Goal: Task Accomplishment & Management: Manage account settings

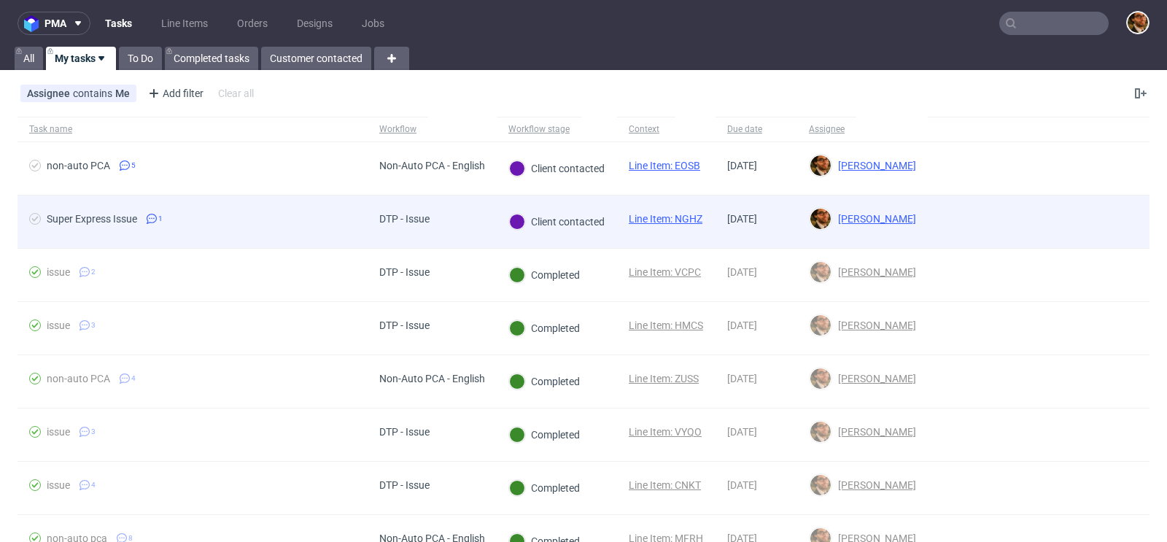
click at [1054, 210] on div at bounding box center [1039, 222] width 222 height 53
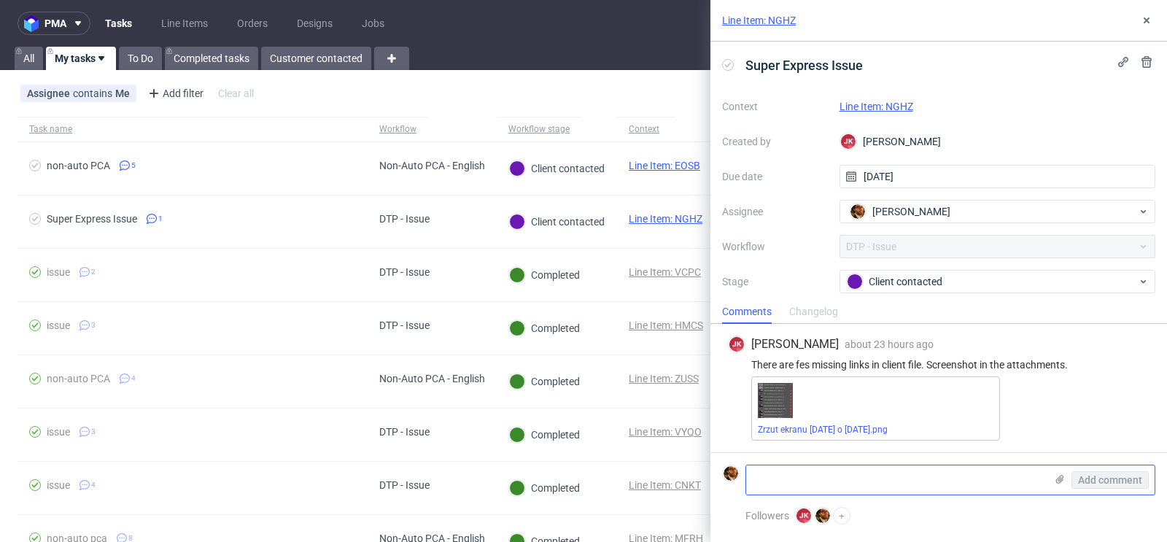
click at [840, 475] on textarea at bounding box center [895, 479] width 299 height 29
type textarea "c"
type textarea "customer provided this new file"
click at [1059, 478] on use at bounding box center [1060, 479] width 8 height 9
click at [0, 0] on input "file" at bounding box center [0, 0] width 0 height 0
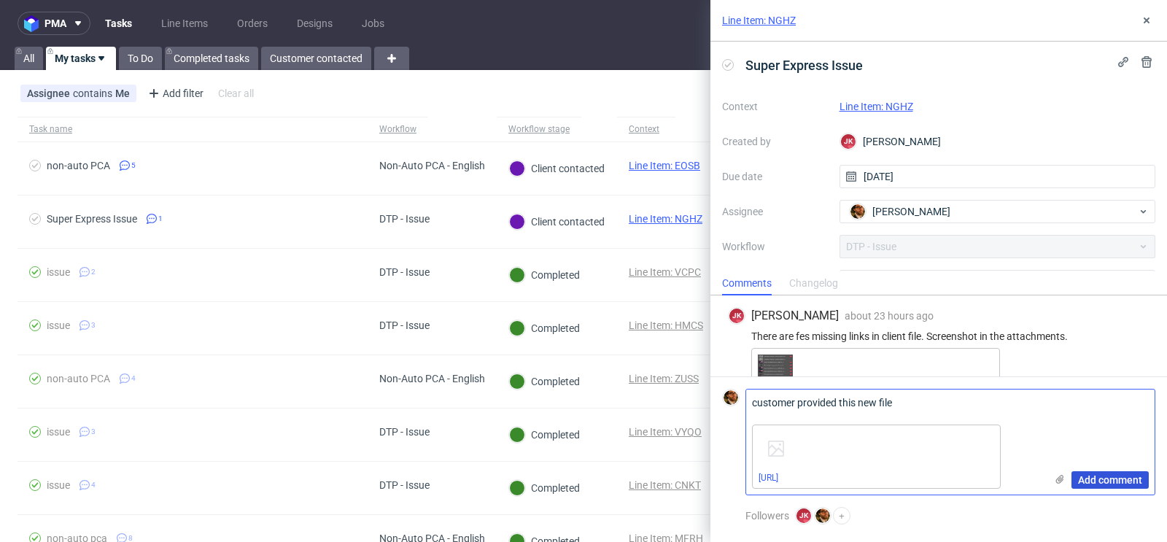
click at [1095, 482] on span "Add comment" at bounding box center [1110, 480] width 64 height 10
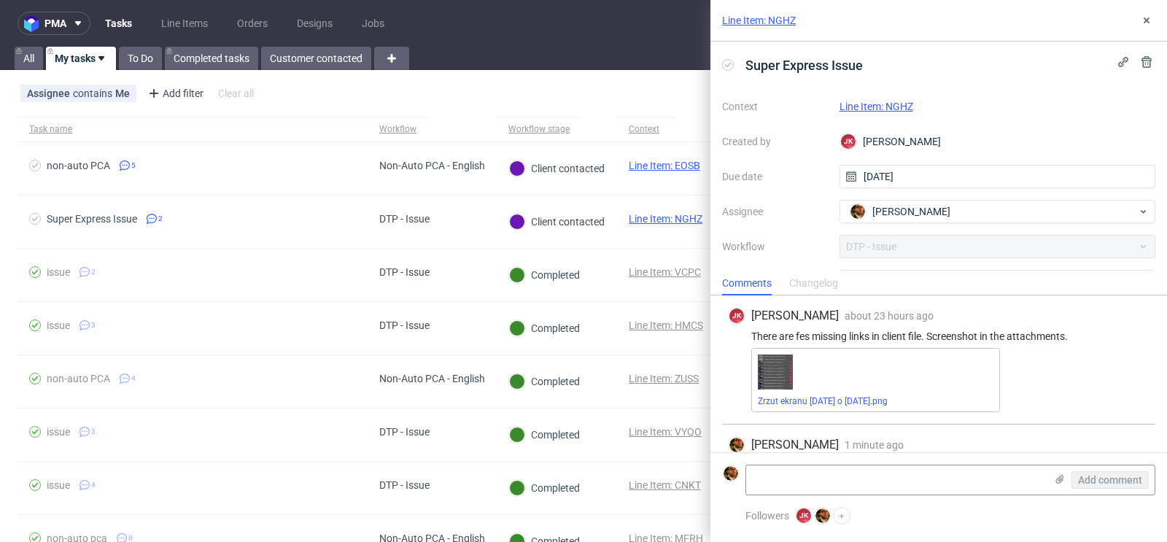
scroll to position [98, 0]
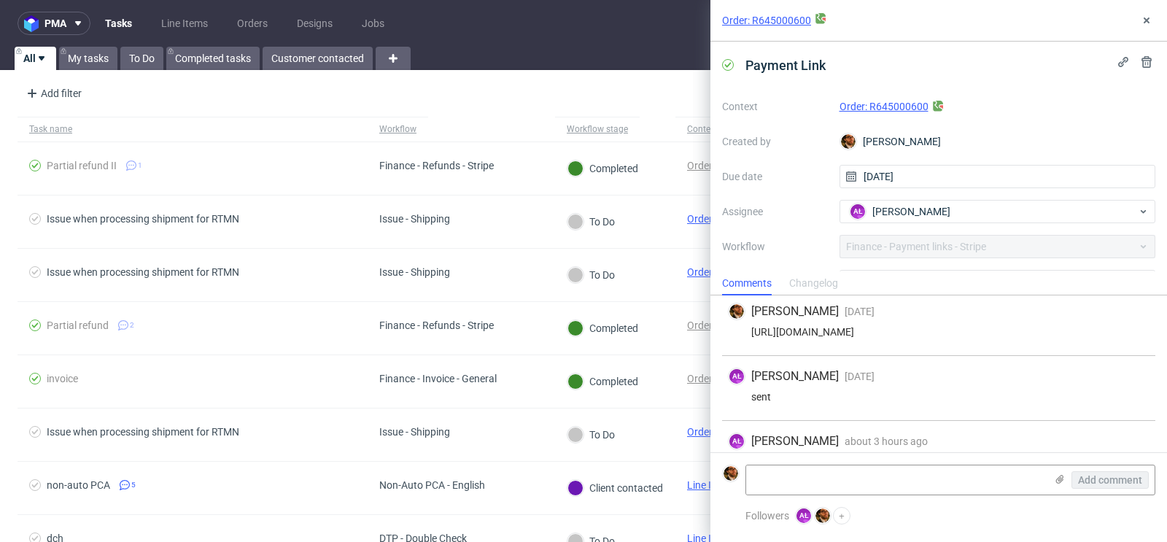
scroll to position [1, 0]
click at [1142, 19] on icon at bounding box center [1147, 21] width 12 height 12
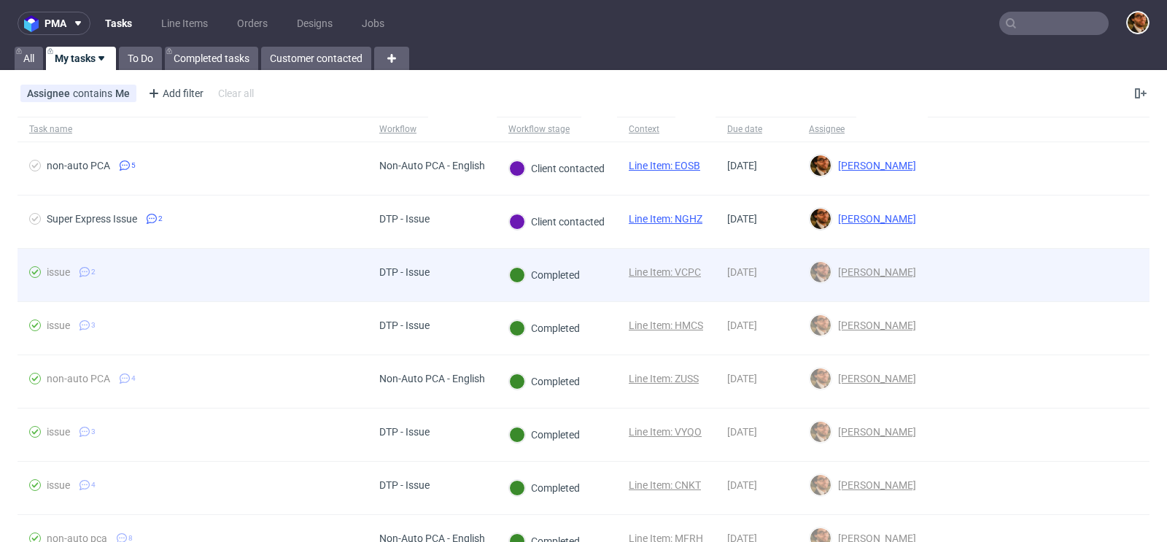
scroll to position [175, 0]
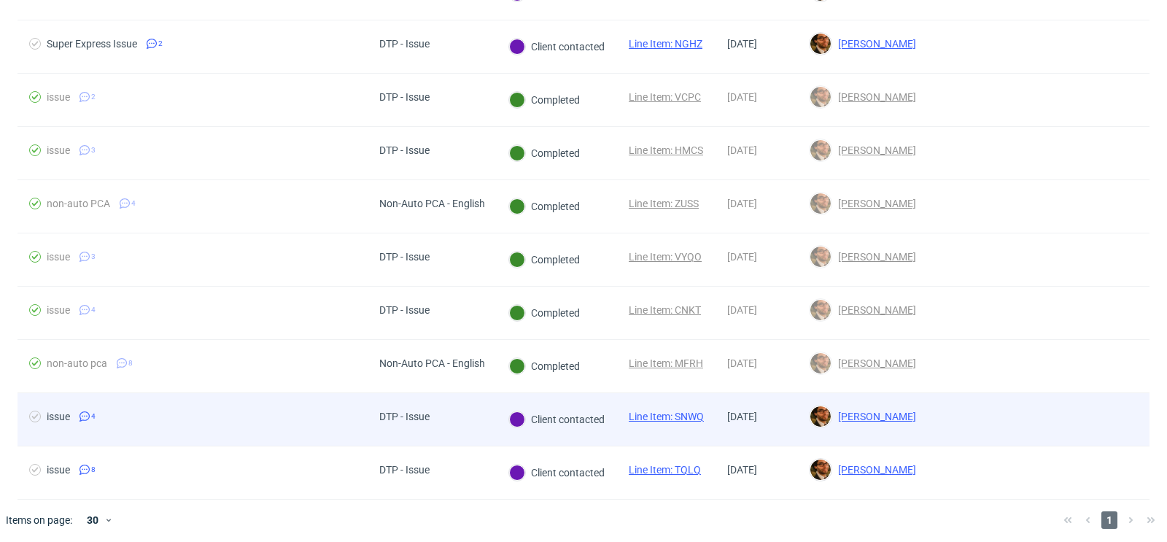
click at [1034, 410] on div at bounding box center [1039, 419] width 222 height 53
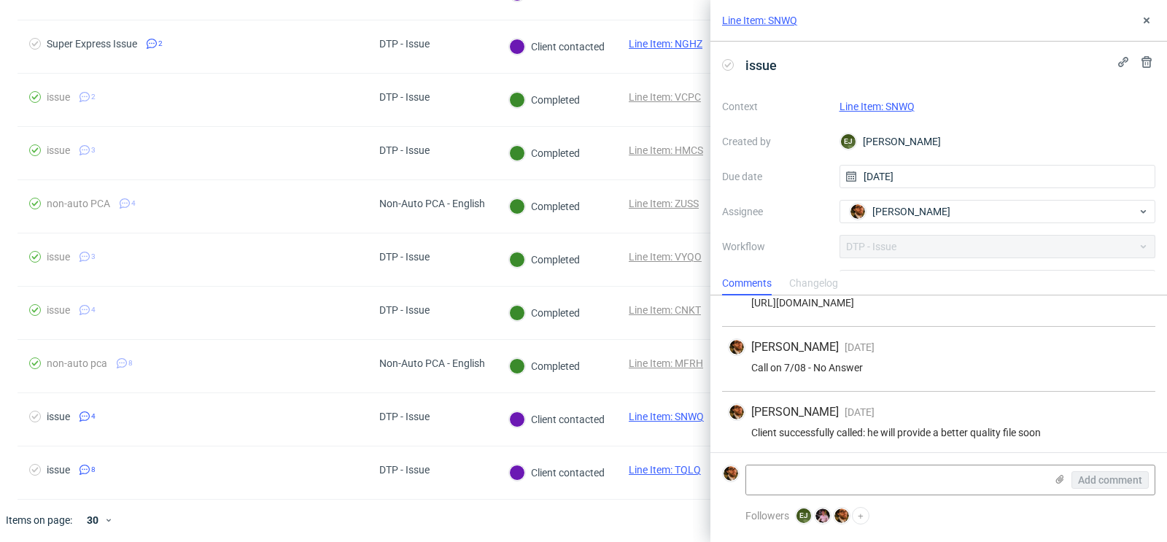
scroll to position [99, 0]
click at [1142, 23] on icon at bounding box center [1147, 21] width 12 height 12
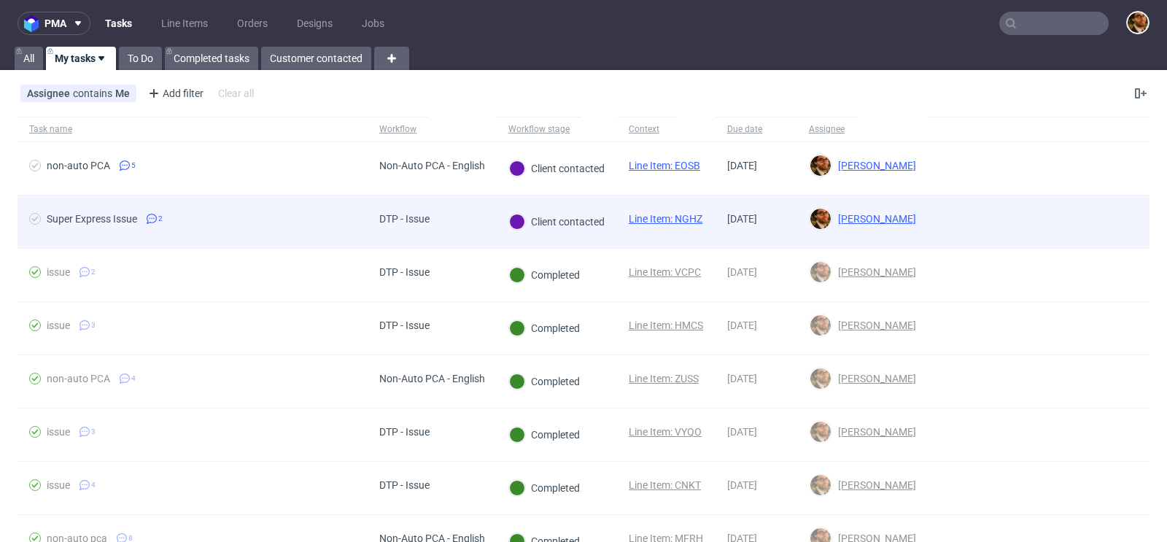
click at [1084, 214] on div at bounding box center [1039, 222] width 222 height 53
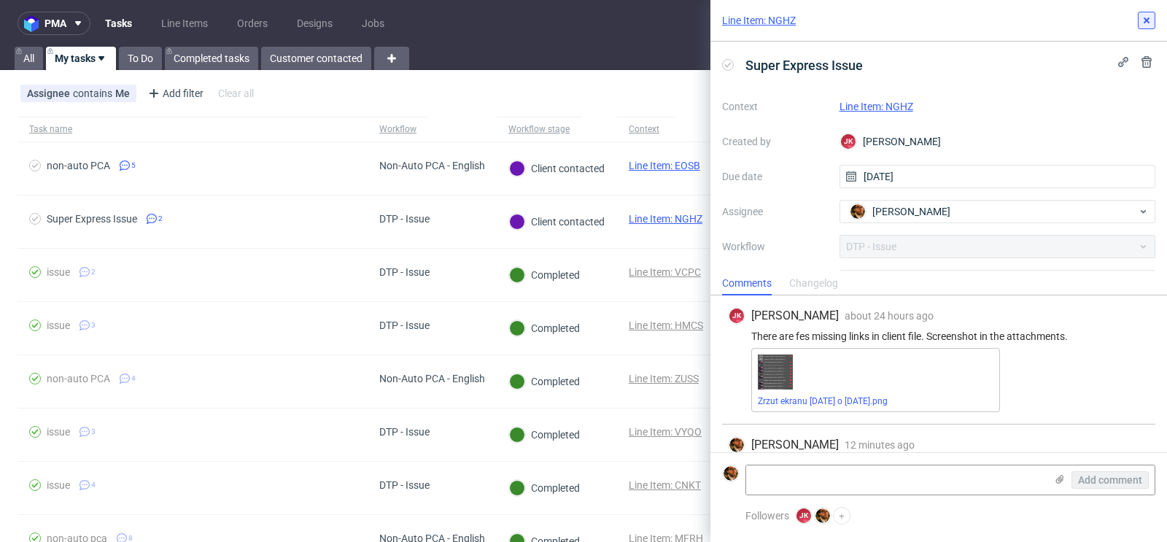
click at [1143, 26] on button at bounding box center [1147, 21] width 18 height 18
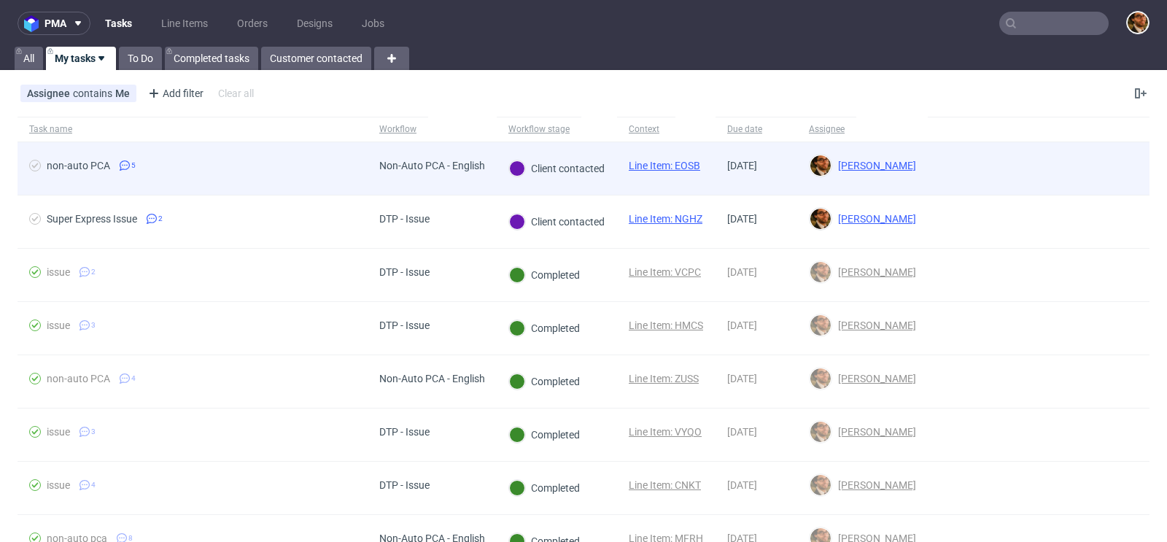
click at [1051, 158] on div at bounding box center [1039, 168] width 222 height 53
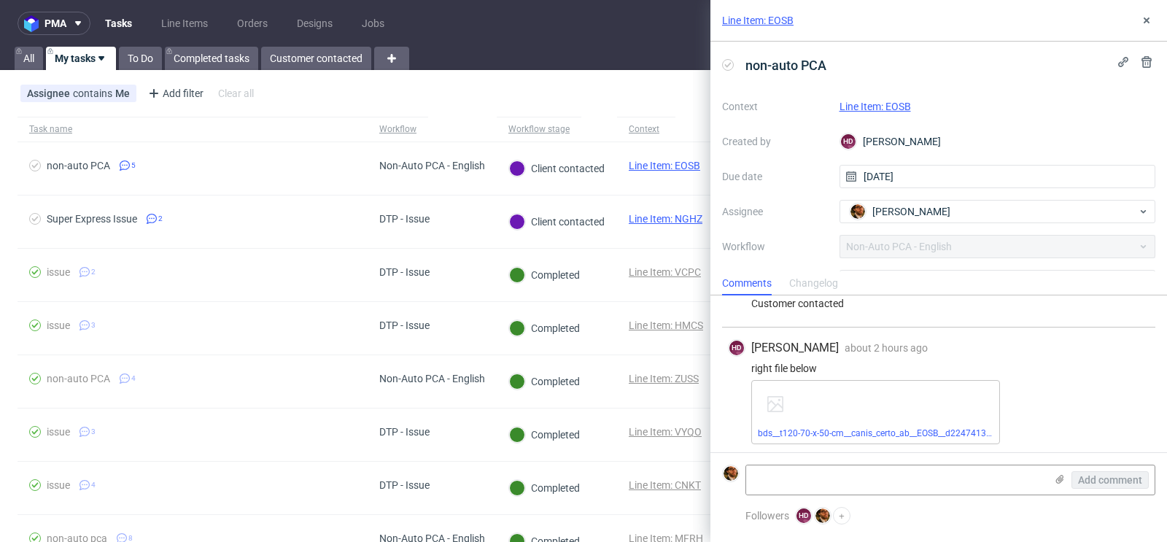
scroll to position [229, 0]
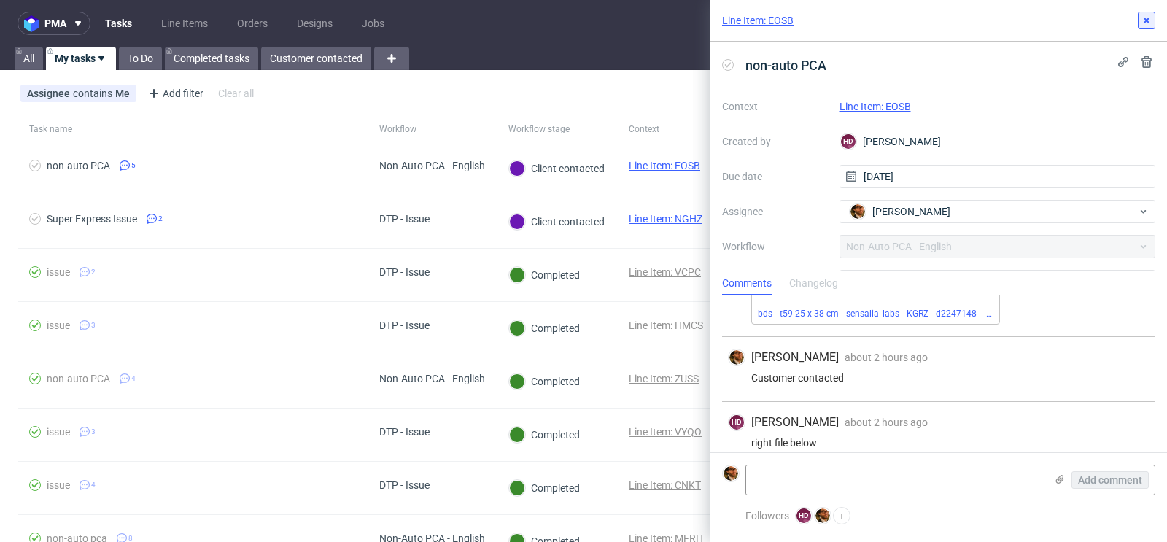
click at [1149, 23] on icon at bounding box center [1147, 21] width 12 height 12
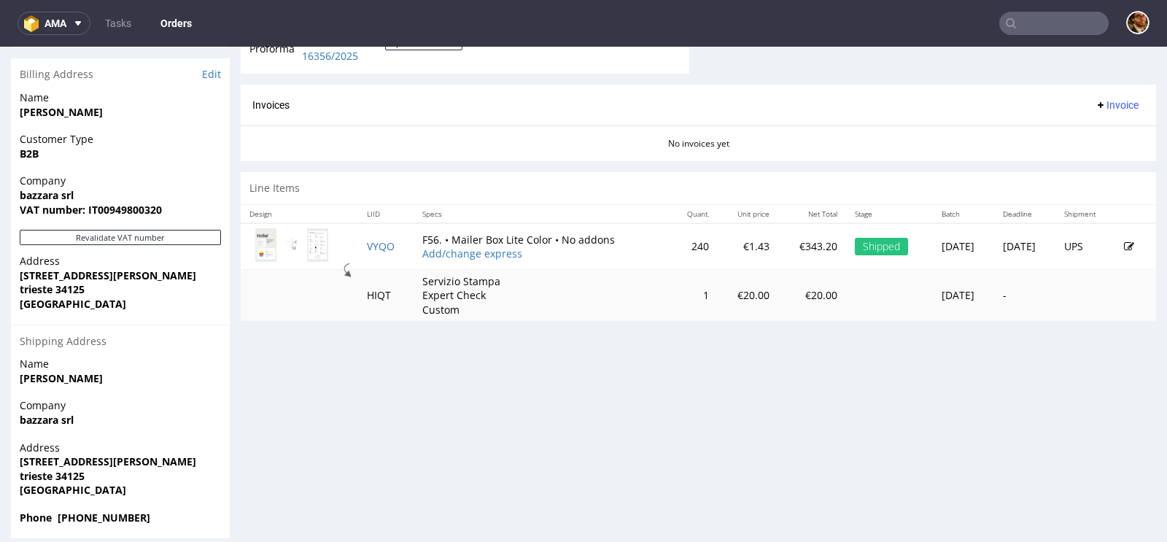
scroll to position [648, 0]
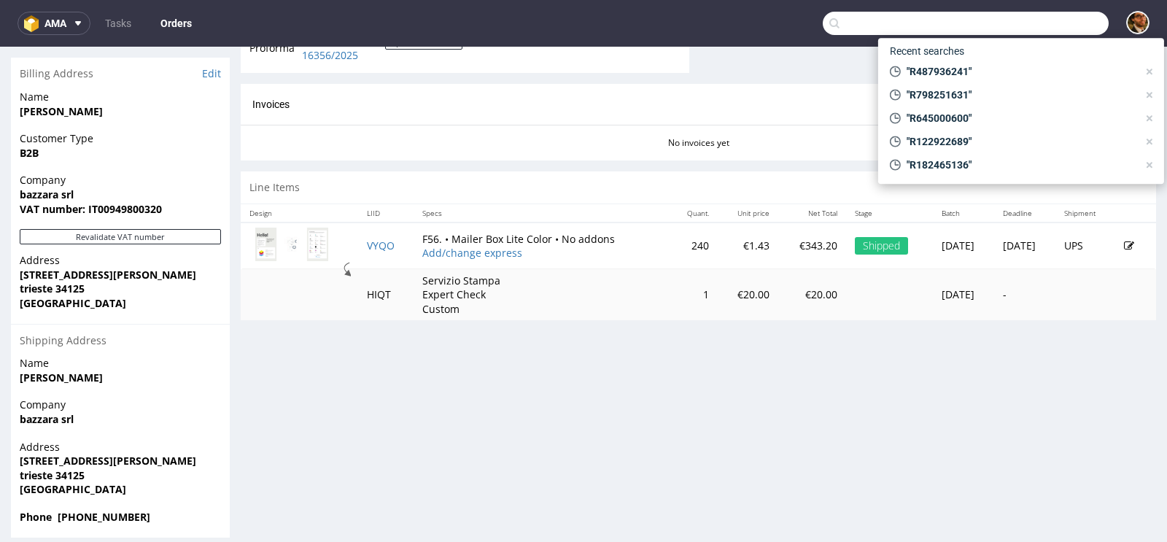
click at [1016, 17] on input "text" at bounding box center [966, 23] width 286 height 23
paste input "R182465136"
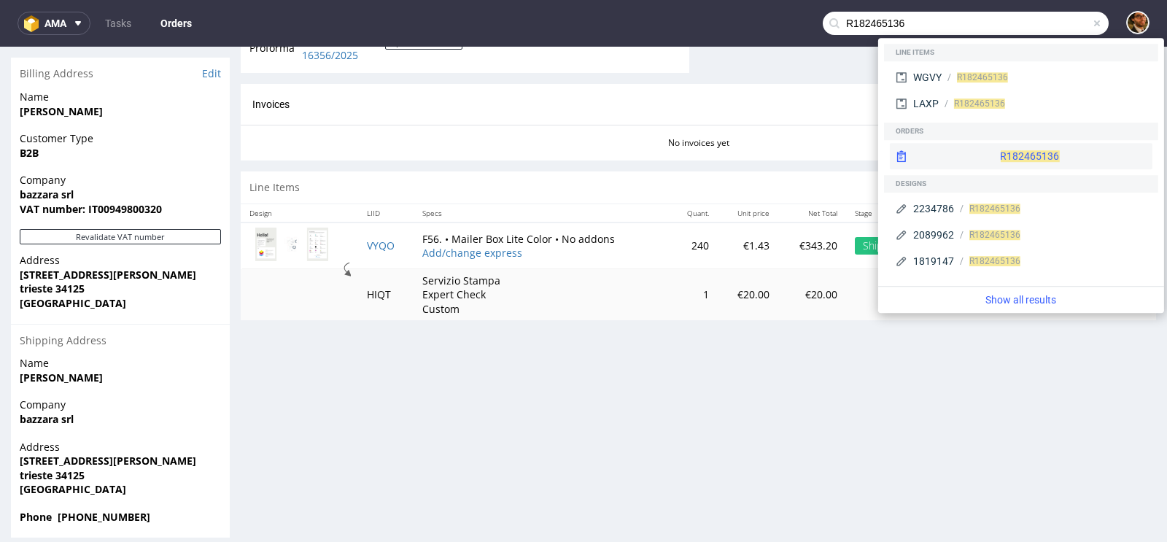
type input "R182465136"
click at [1020, 157] on div "R182465136" at bounding box center [1021, 156] width 263 height 26
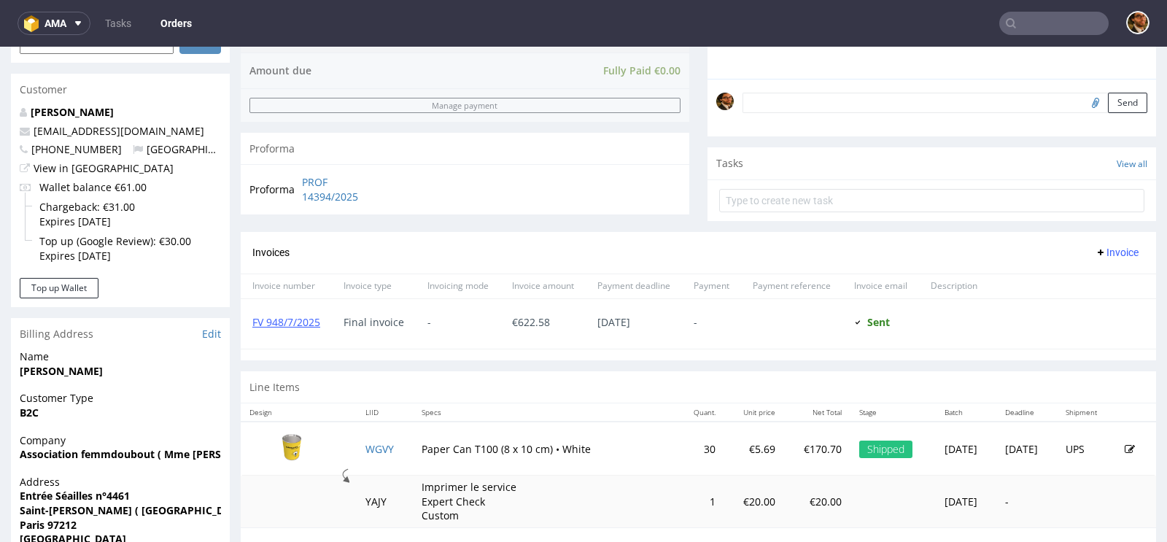
scroll to position [724, 0]
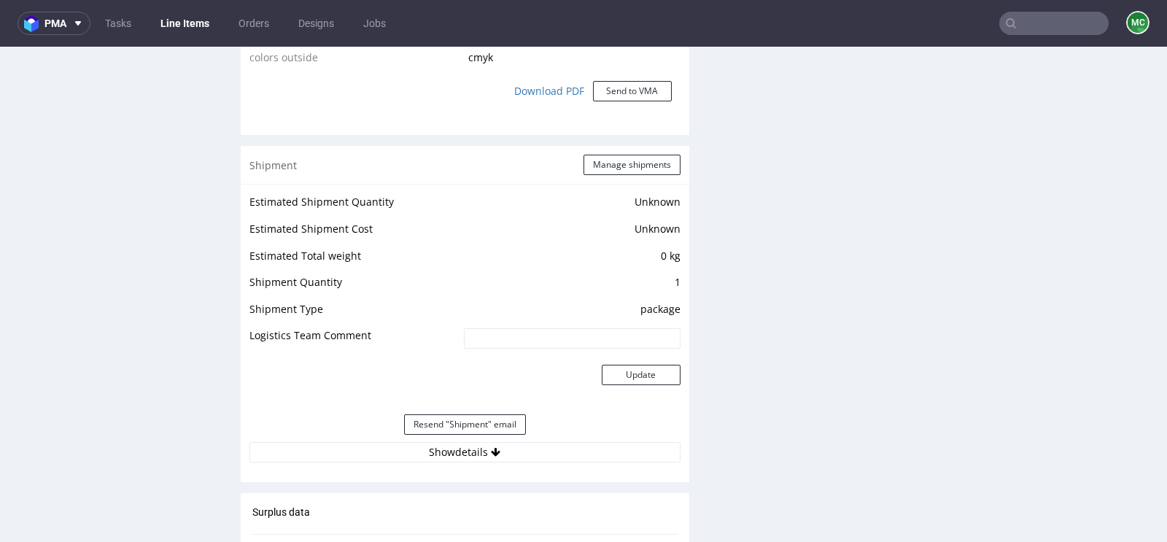
scroll to position [1439, 0]
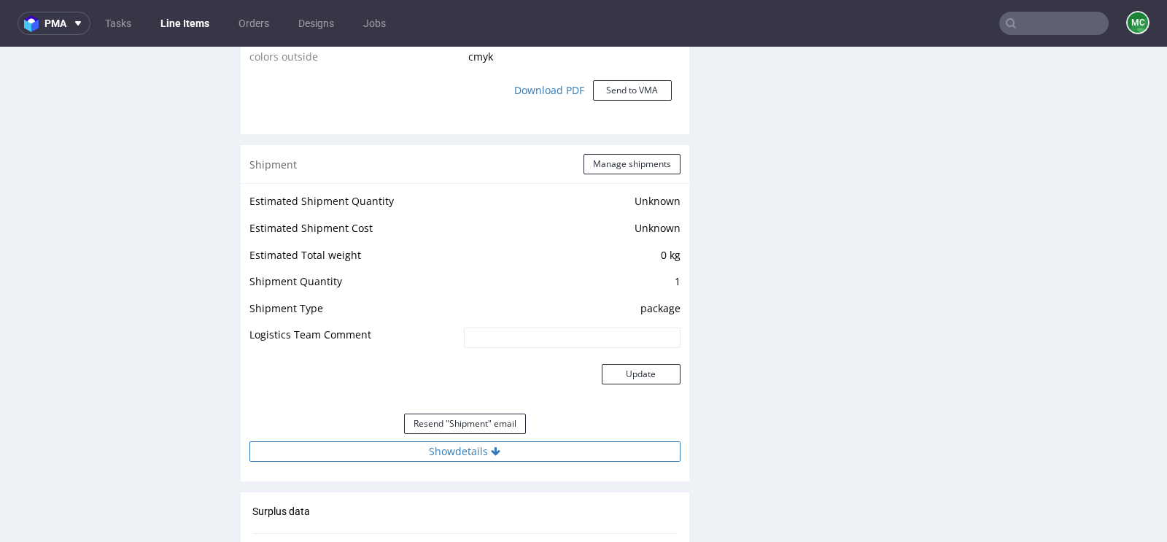
click at [476, 453] on button "Show details" at bounding box center [465, 451] width 431 height 20
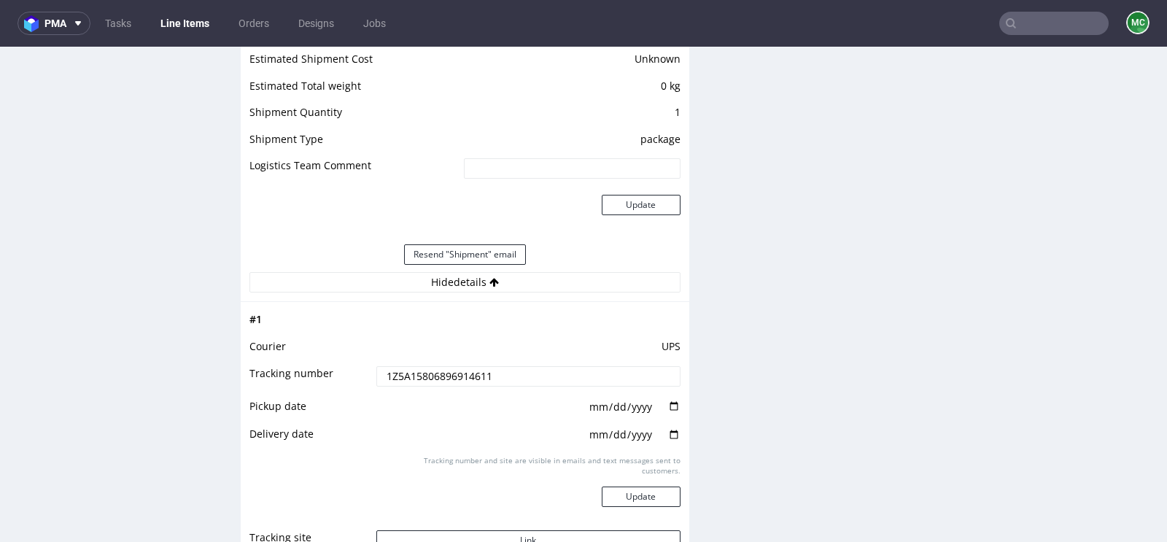
scroll to position [1659, 0]
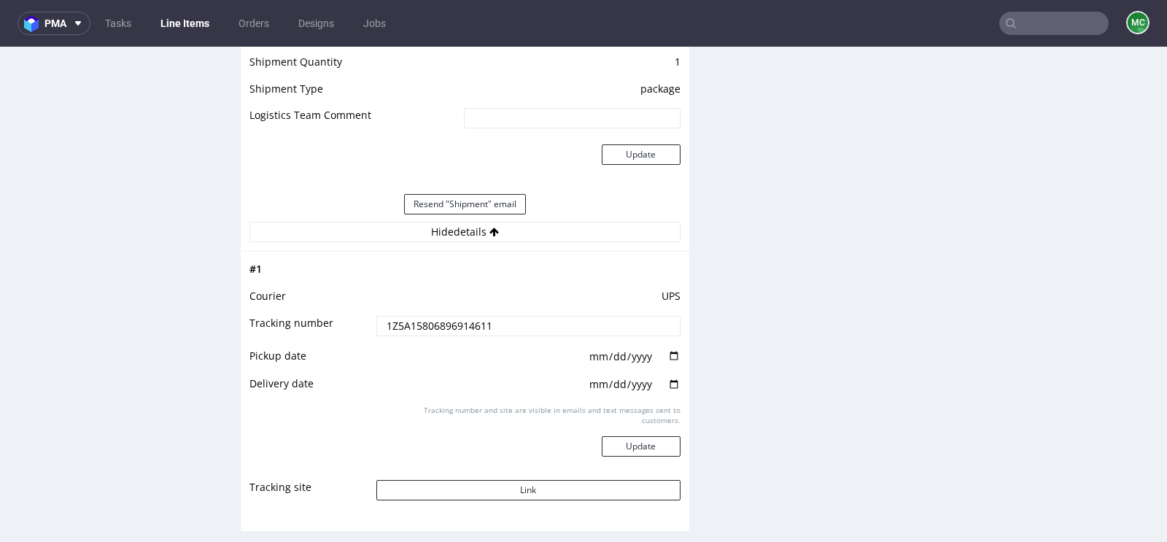
drag, startPoint x: 498, startPoint y: 320, endPoint x: 357, endPoint y: 321, distance: 140.8
click at [357, 321] on tr "Tracking number 1Z5A15806896914611" at bounding box center [465, 330] width 431 height 33
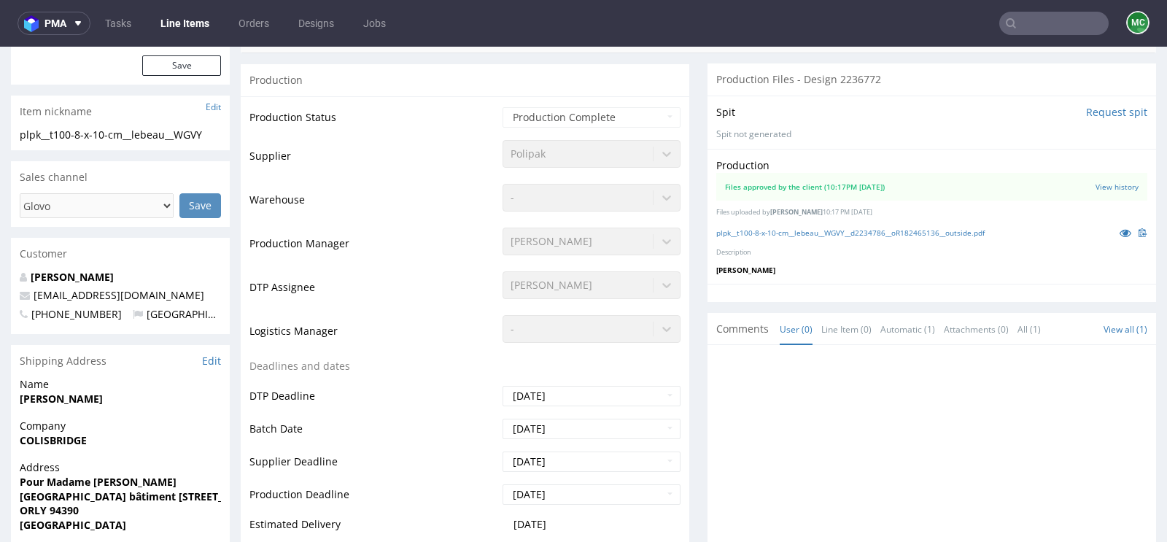
scroll to position [0, 0]
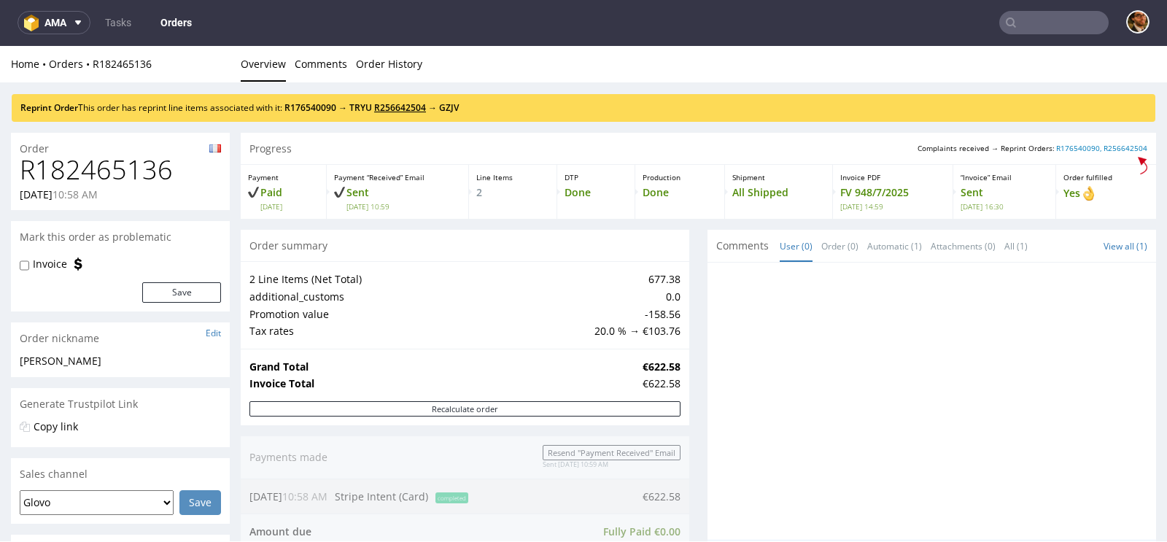
click at [422, 110] on link "R256642504" at bounding box center [400, 107] width 52 height 12
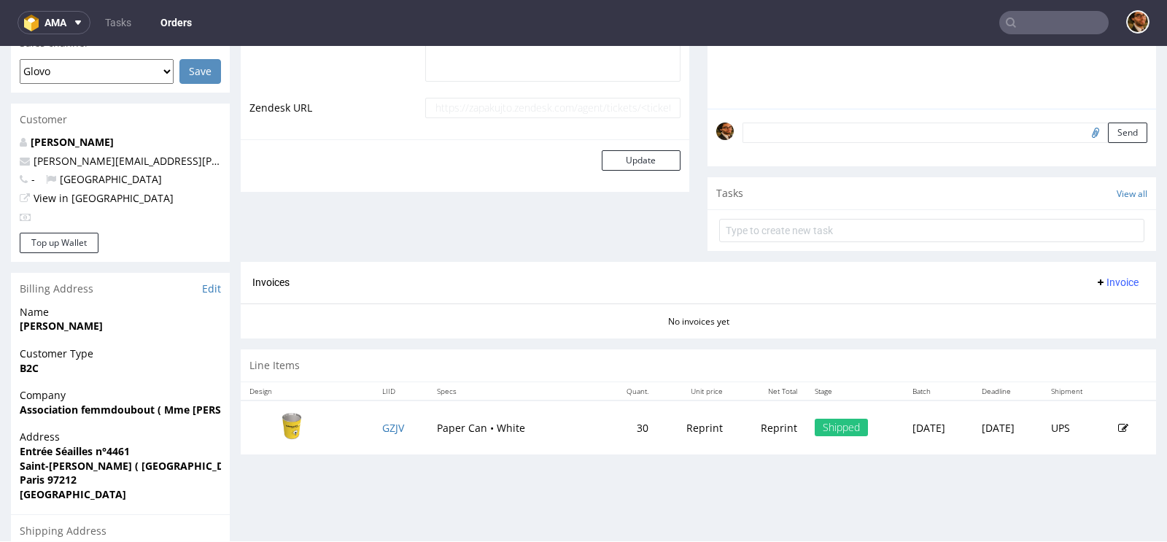
scroll to position [448, 0]
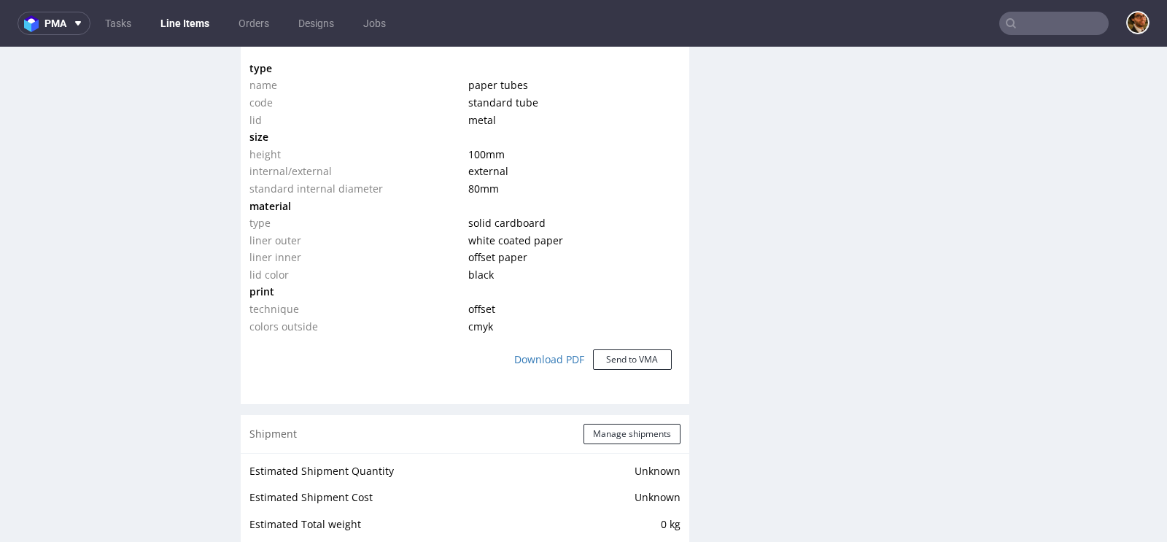
scroll to position [1875, 0]
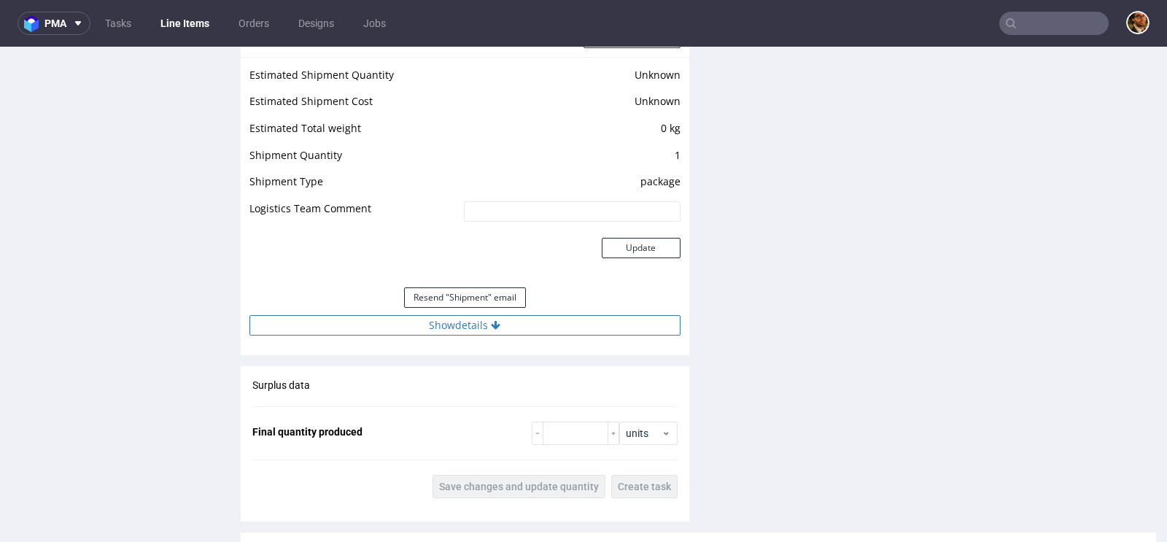
click at [453, 322] on button "Show details" at bounding box center [465, 325] width 431 height 20
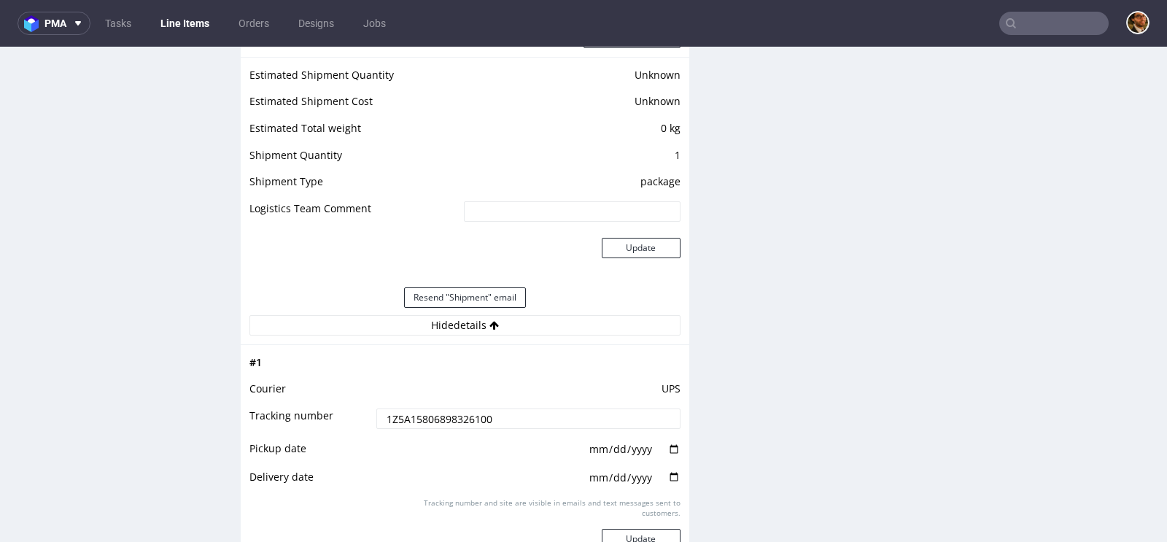
drag, startPoint x: 501, startPoint y: 418, endPoint x: 357, endPoint y: 419, distance: 144.5
click at [357, 419] on tr "Tracking number 1Z5A15806898326100" at bounding box center [465, 423] width 431 height 33
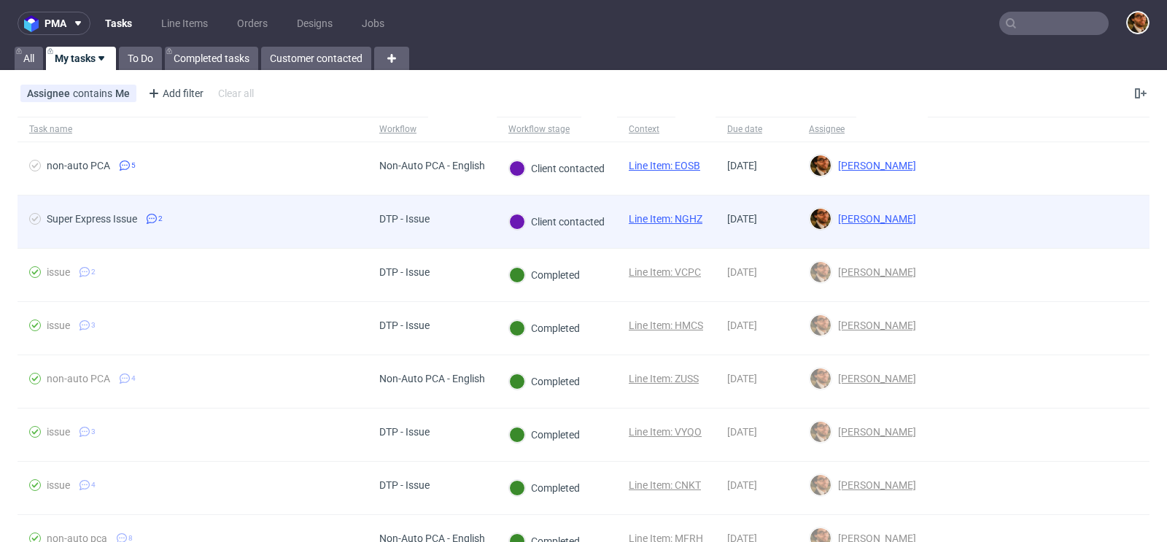
click at [1029, 209] on div at bounding box center [1039, 222] width 222 height 53
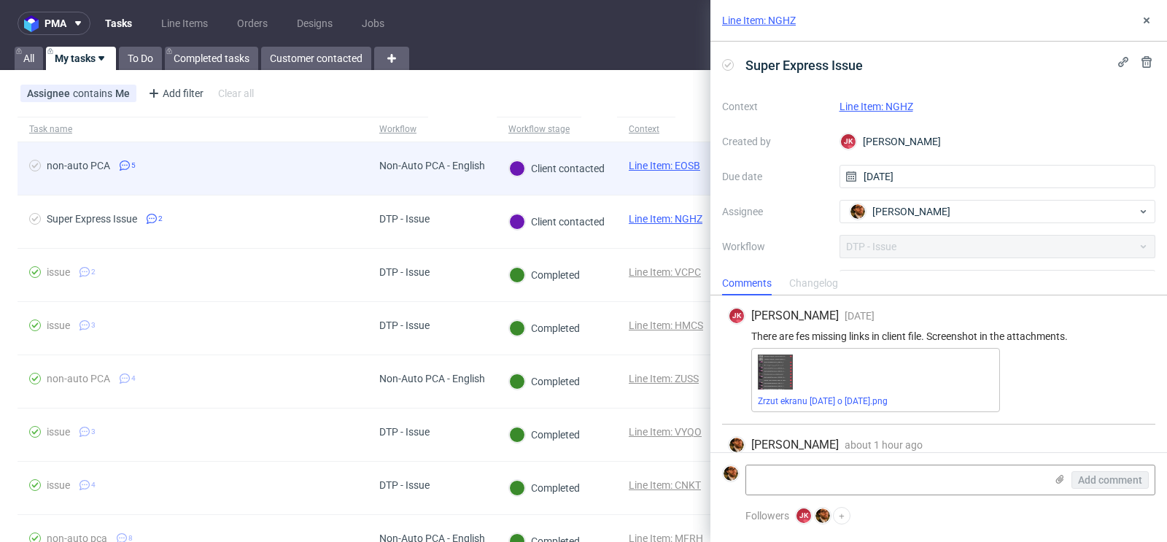
click at [568, 154] on div "Client contacted" at bounding box center [557, 168] width 120 height 53
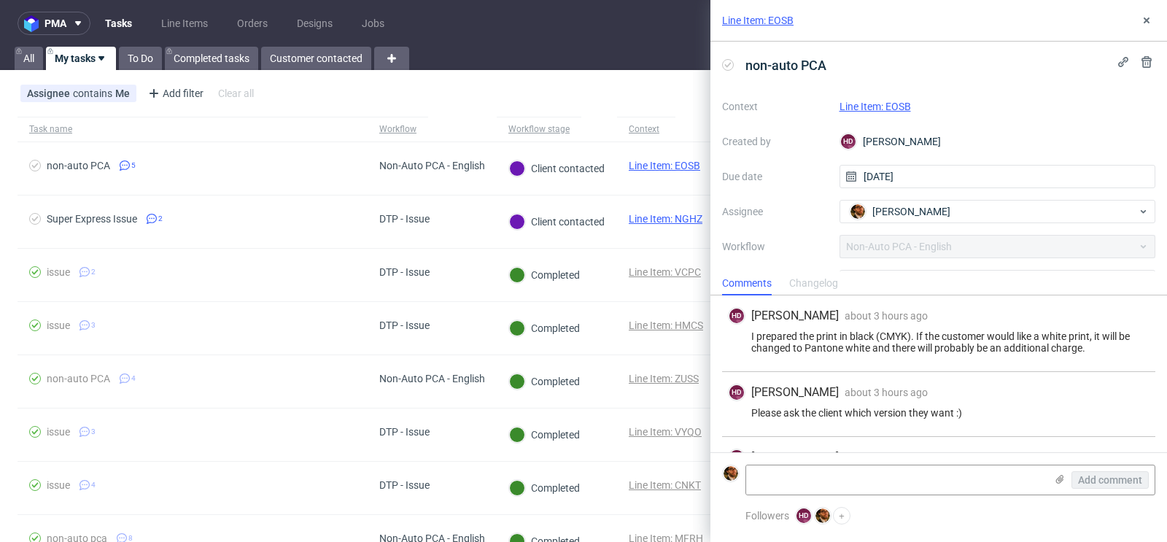
click at [881, 101] on link "Line Item: EOSB" at bounding box center [875, 107] width 71 height 12
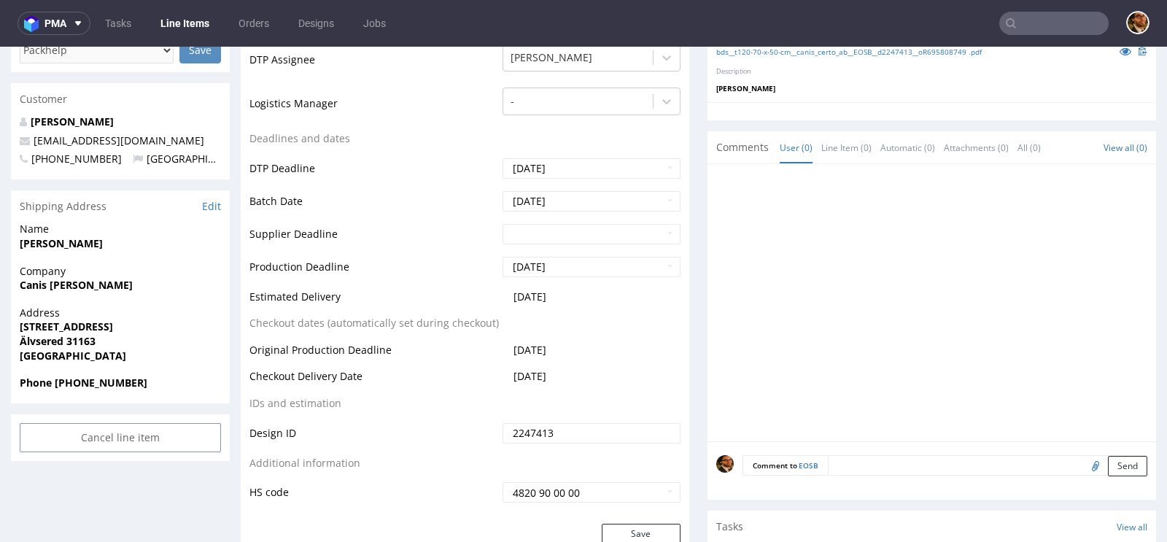
scroll to position [648, 0]
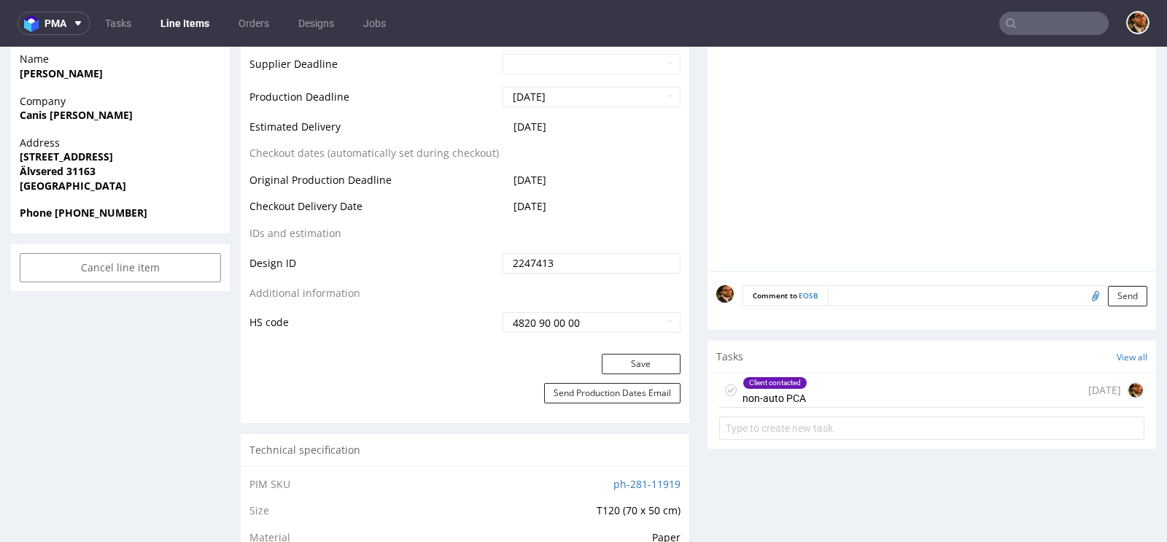
click at [833, 384] on div "Client contacted non-auto PCA today" at bounding box center [931, 391] width 425 height 34
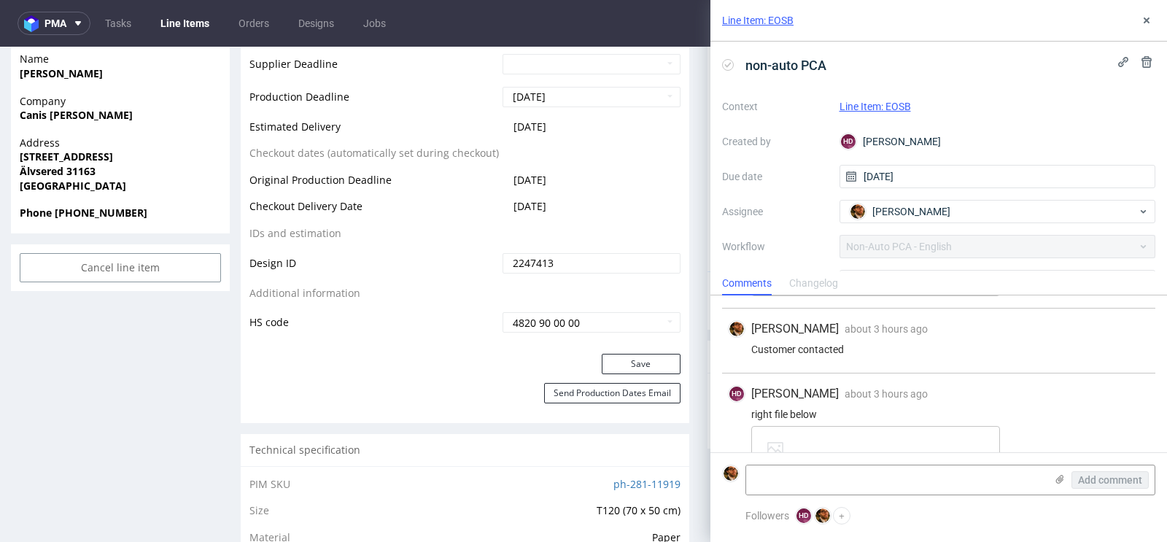
scroll to position [303, 0]
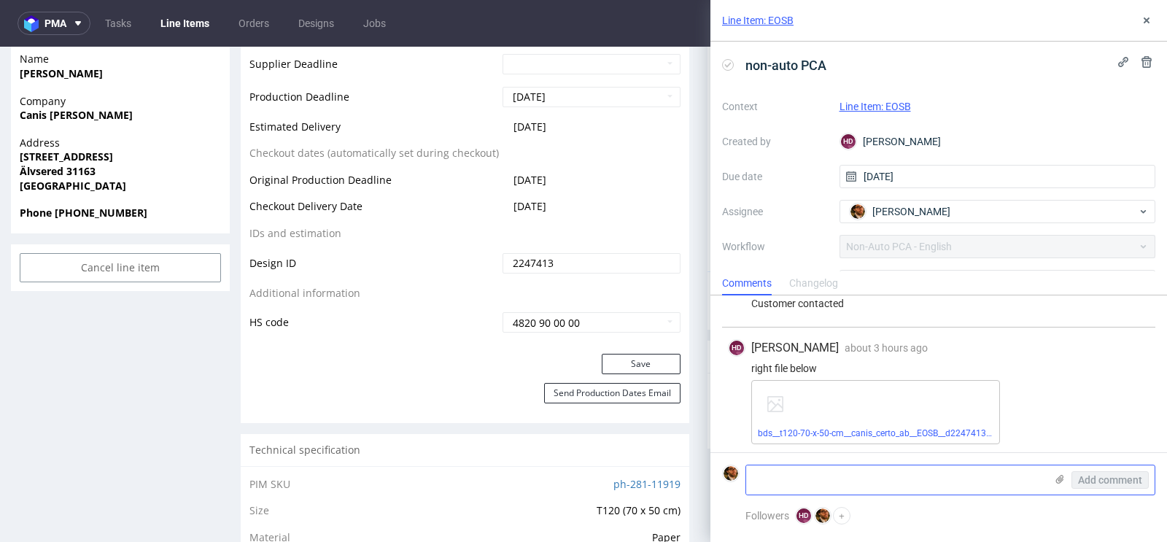
click at [833, 468] on textarea at bounding box center [895, 479] width 299 height 29
paste textarea "The print should be in black on white paper. Don’t need to print the paper whit…"
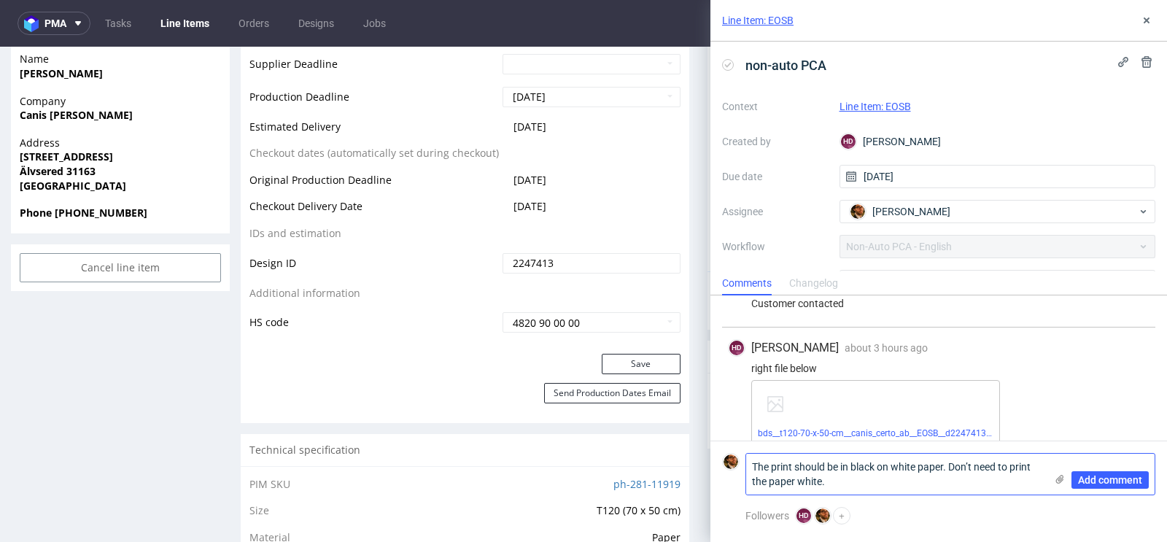
click at [754, 468] on textarea "The print should be in black on white paper. Don’t need to print the paper whit…" at bounding box center [895, 474] width 299 height 41
click at [830, 479] on textarea ""The print should be in black on white paper. Don’t need to print the paper whi…" at bounding box center [895, 474] width 299 height 41
click at [751, 464] on textarea ""The print should be in black on white paper. Don’t need to print the paper whi…" at bounding box center [895, 474] width 299 height 41
type textarea "Client accepted "The print should be in black on white paper. Don’t need to pri…"
drag, startPoint x: 922, startPoint y: 484, endPoint x: 707, endPoint y: 446, distance: 218.5
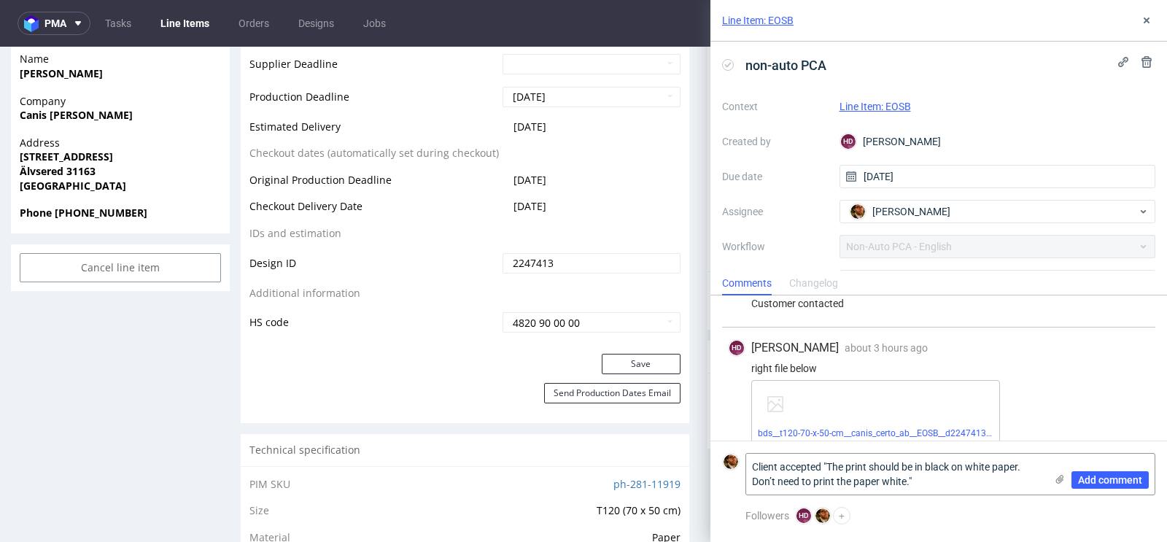
click at [707, 446] on div "Line Item: EOSB non-auto PCA Context Line Item: EOSB Created by HD Hapka Domini…" at bounding box center [930, 271] width 474 height 542
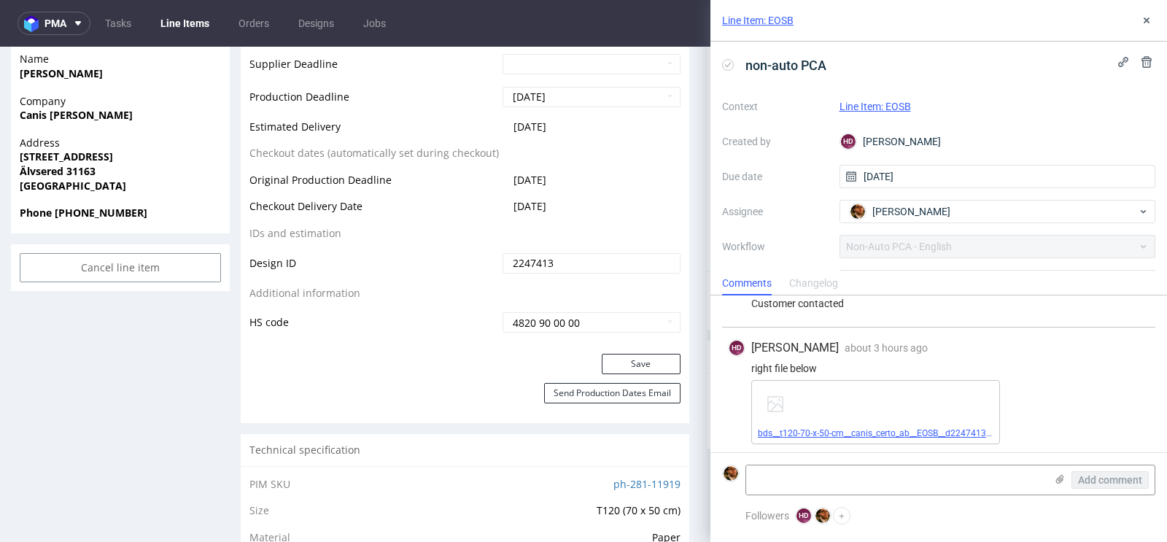
click at [776, 431] on link "bds__t120-70-x-50-cm__canis_certo_ab__EOSB__d2247413__oR695808749 .pdf" at bounding box center [912, 433] width 309 height 10
click at [788, 465] on form "Add comment" at bounding box center [939, 479] width 457 height 55
click at [776, 474] on textarea at bounding box center [895, 479] width 299 height 29
paste textarea "Client accepted "The print should be in black on white paper. Don’t need to pri…"
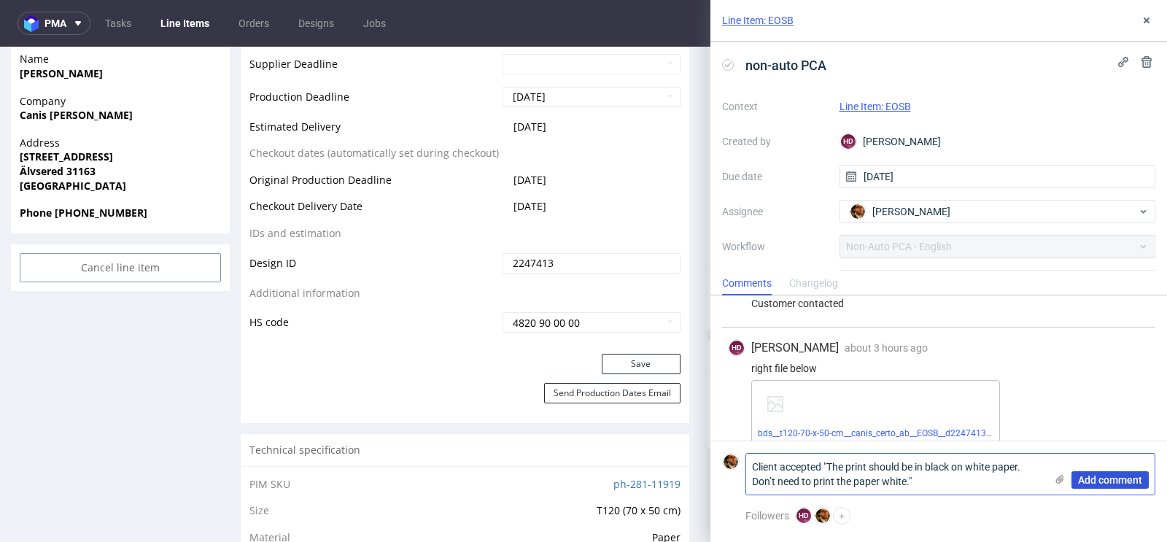
type textarea "Client accepted "The print should be in black on white paper. Don’t need to pri…"
click at [1091, 479] on span "Add comment" at bounding box center [1110, 480] width 64 height 10
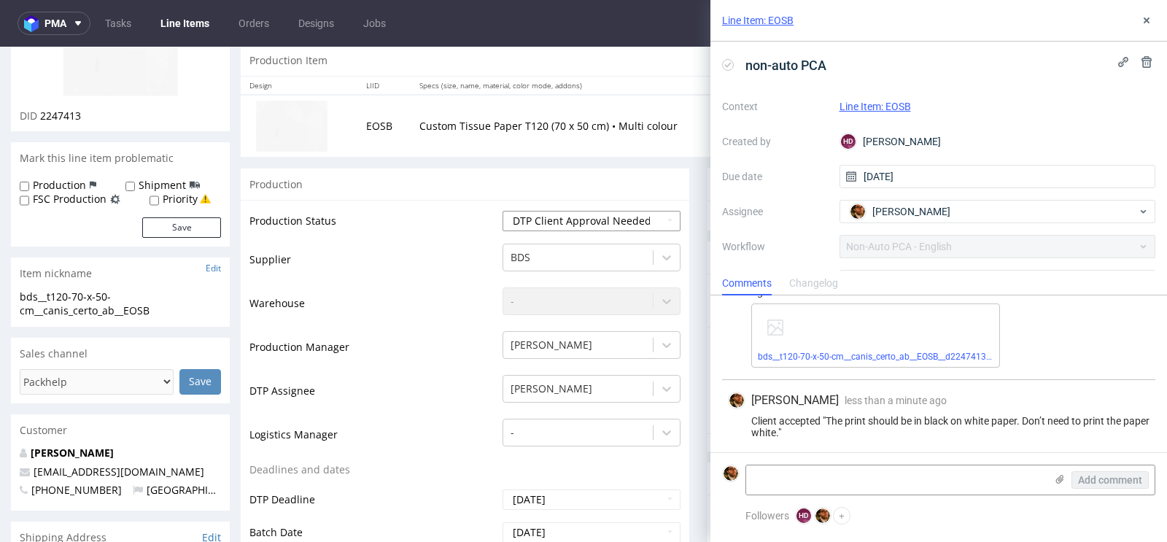
click at [662, 220] on select "Waiting for Artwork Waiting for Diecut Waiting for Mockup Waiting for DTP Waiti…" at bounding box center [592, 221] width 178 height 20
select select "back_for_dtp"
click at [503, 211] on select "Waiting for Artwork Waiting for Diecut Waiting for Mockup Waiting for DTP Waiti…" at bounding box center [592, 221] width 178 height 20
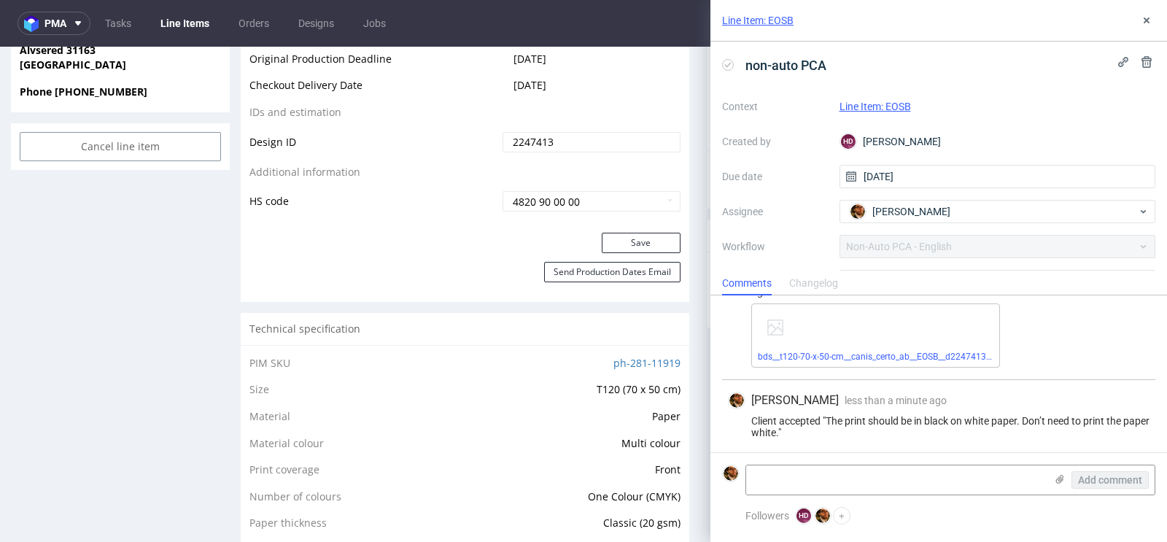
scroll to position [804, 0]
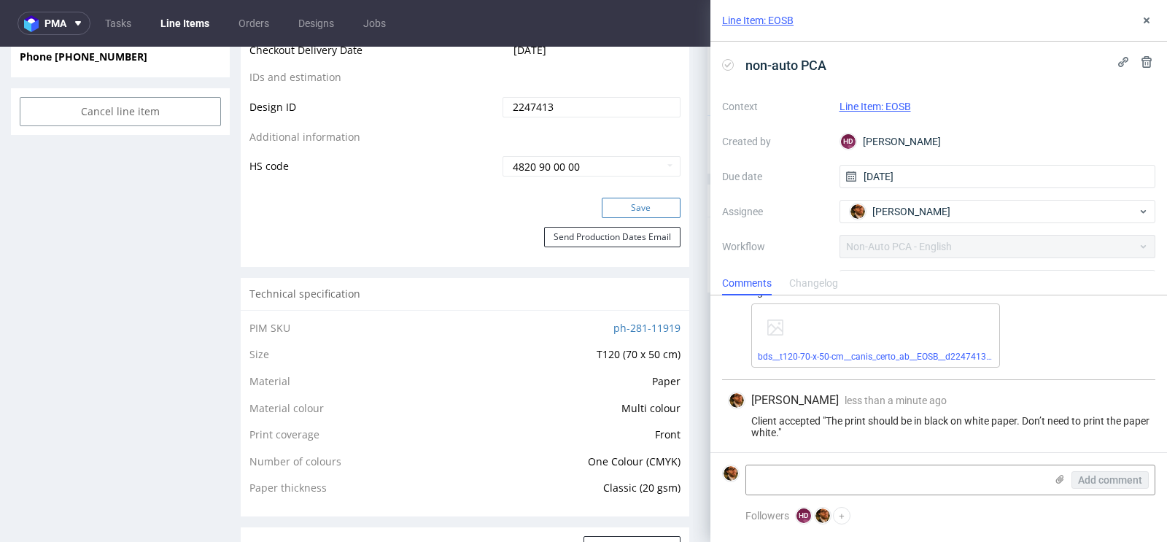
click at [618, 199] on button "Save" at bounding box center [641, 208] width 79 height 20
click at [695, 66] on div "Line Item: EOSB non-auto PCA Context Line Item: EOSB Created by HD Hapka Domini…" at bounding box center [930, 271] width 474 height 542
click at [1137, 20] on div "Line Item: EOSB" at bounding box center [939, 21] width 457 height 42
click at [1147, 18] on icon at bounding box center [1147, 21] width 12 height 12
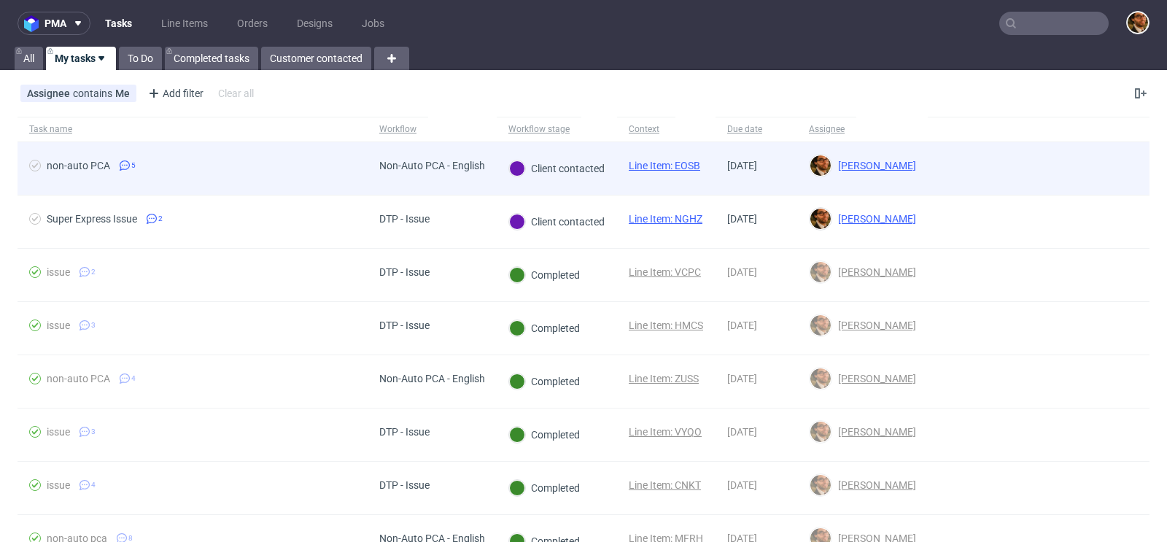
click at [1012, 177] on div at bounding box center [1039, 168] width 222 height 53
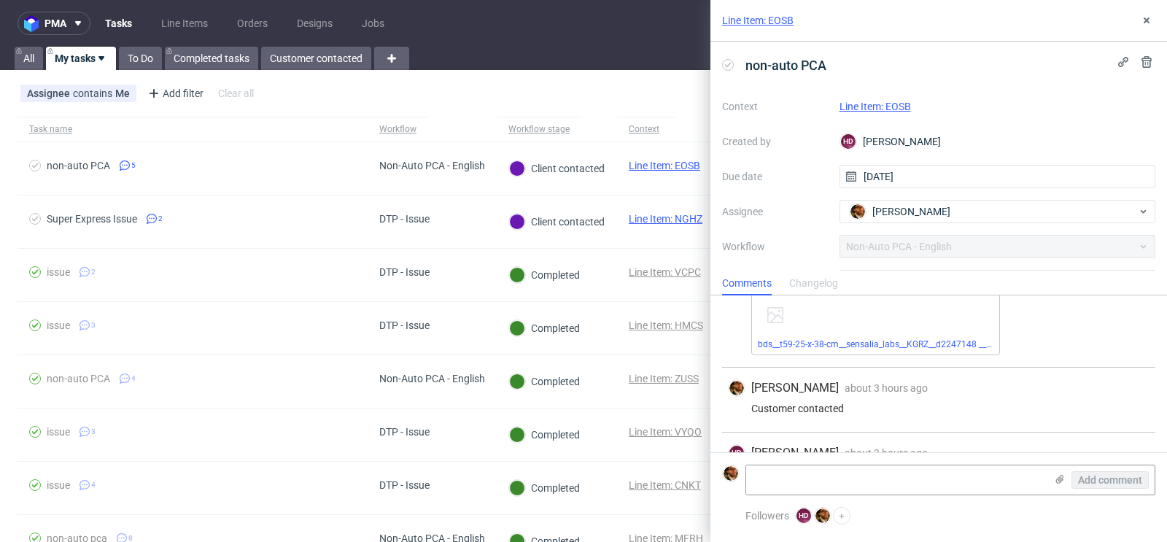
scroll to position [303, 0]
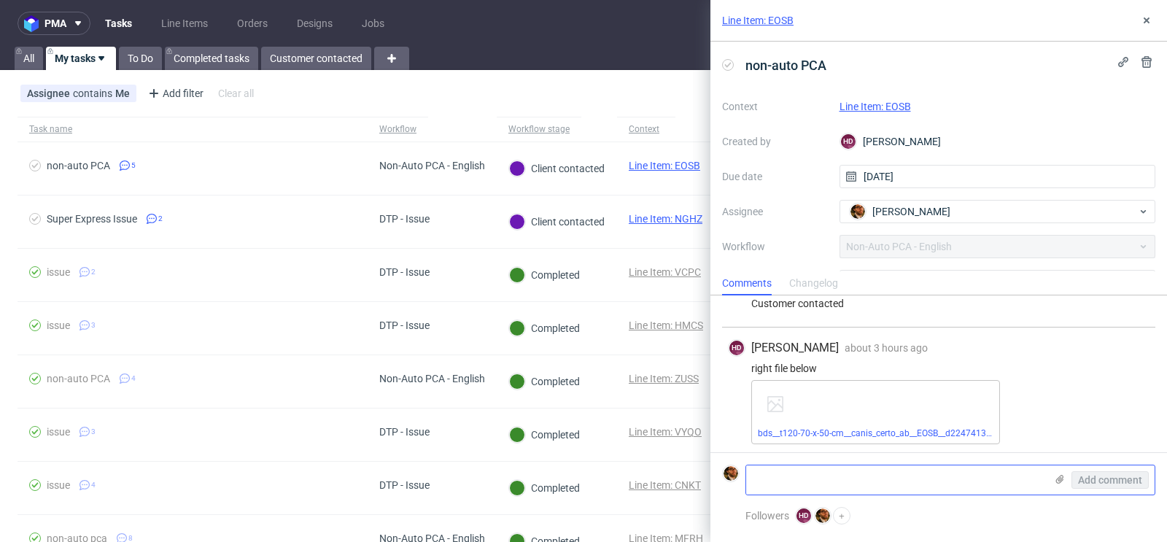
click at [815, 476] on textarea at bounding box center [895, 479] width 299 height 29
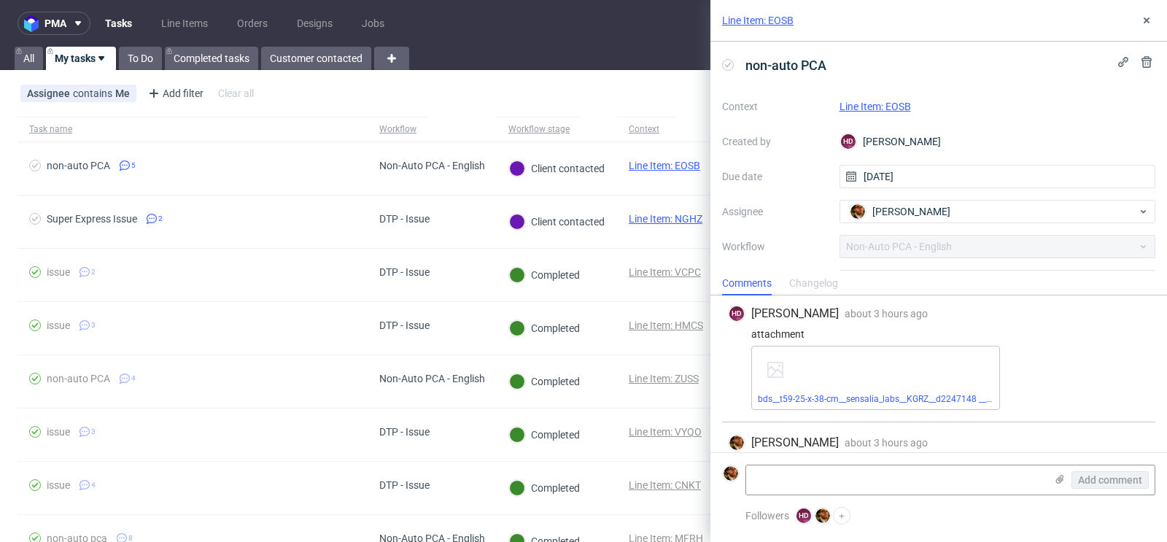
scroll to position [102, 0]
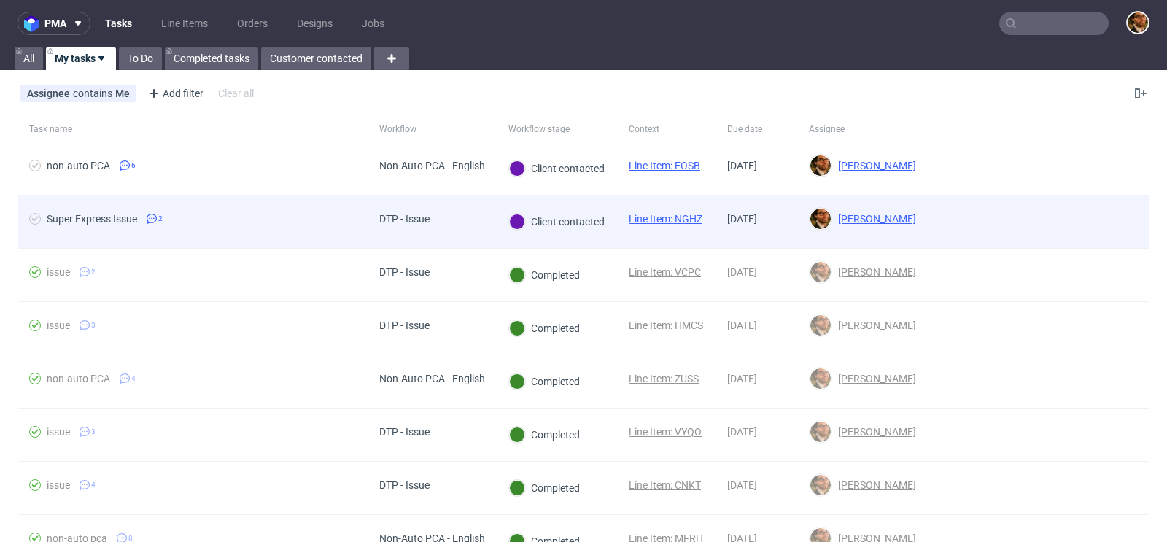
click at [1078, 220] on div at bounding box center [1039, 222] width 222 height 53
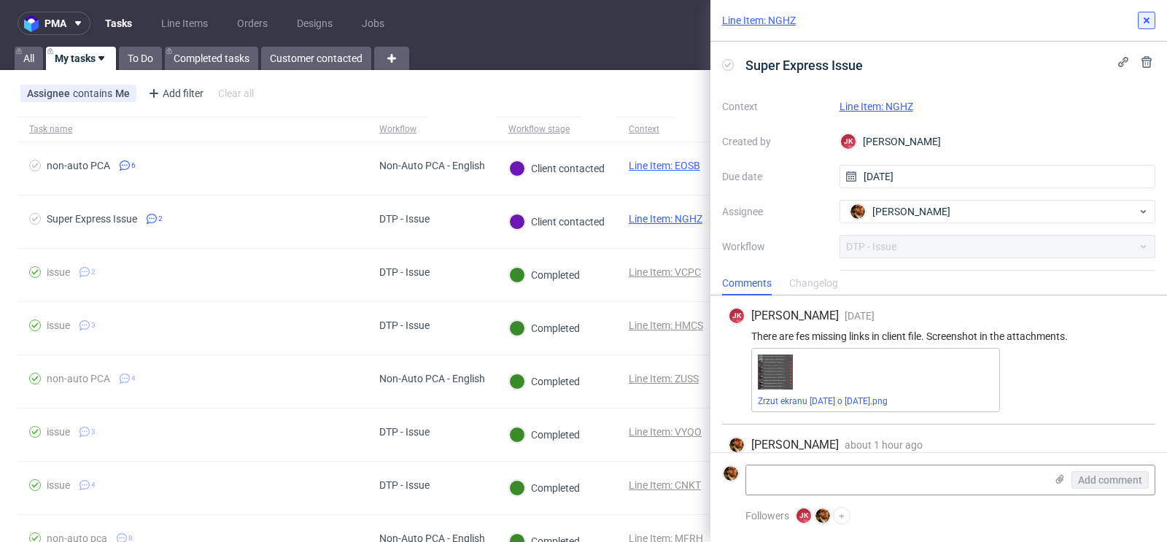
click at [1150, 19] on icon at bounding box center [1147, 21] width 12 height 12
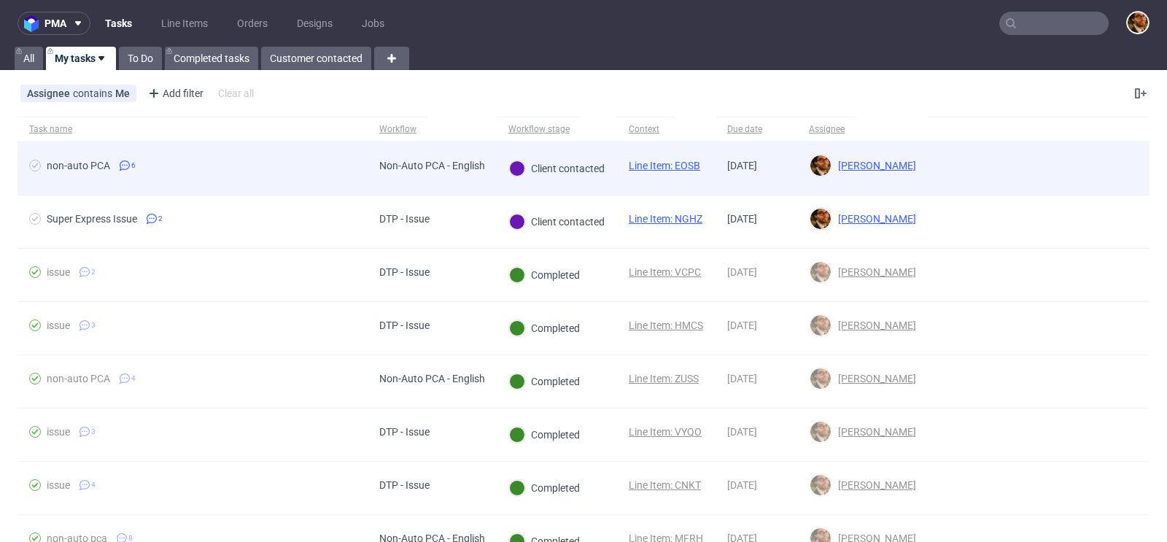
click at [1103, 171] on div at bounding box center [1039, 168] width 222 height 53
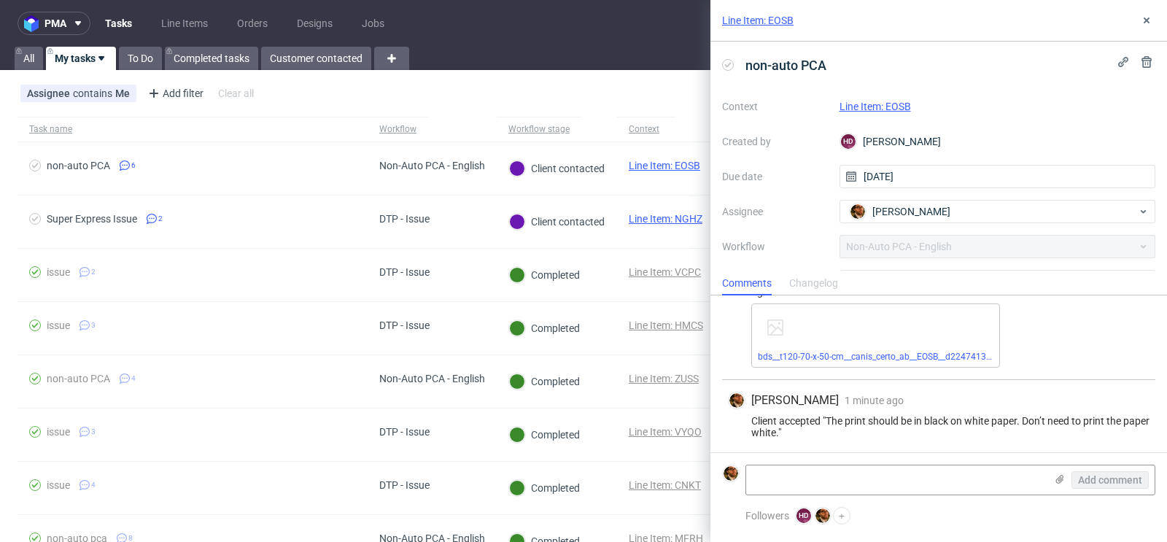
scroll to position [34, 0]
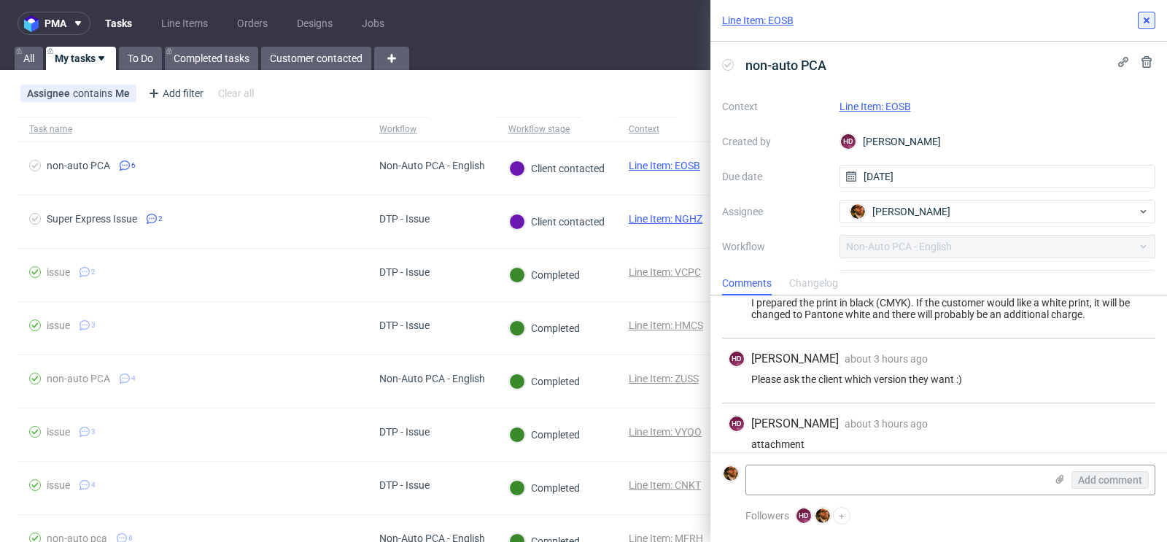
click at [1148, 18] on use at bounding box center [1147, 21] width 6 height 6
